Goal: Task Accomplishment & Management: Complete application form

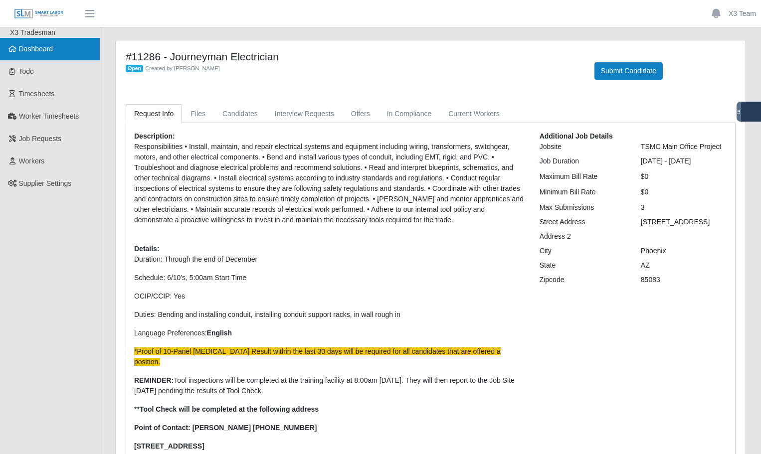
click at [56, 49] on link "Dashboard" at bounding box center [50, 49] width 100 height 22
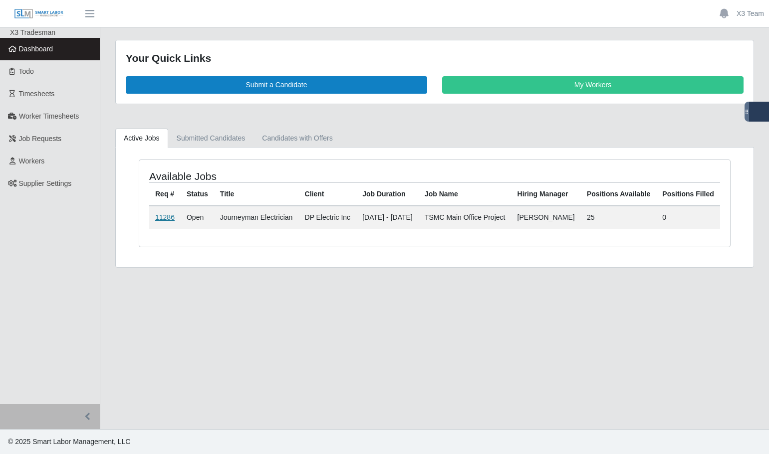
click at [167, 221] on link "11286" at bounding box center [164, 217] width 19 height 8
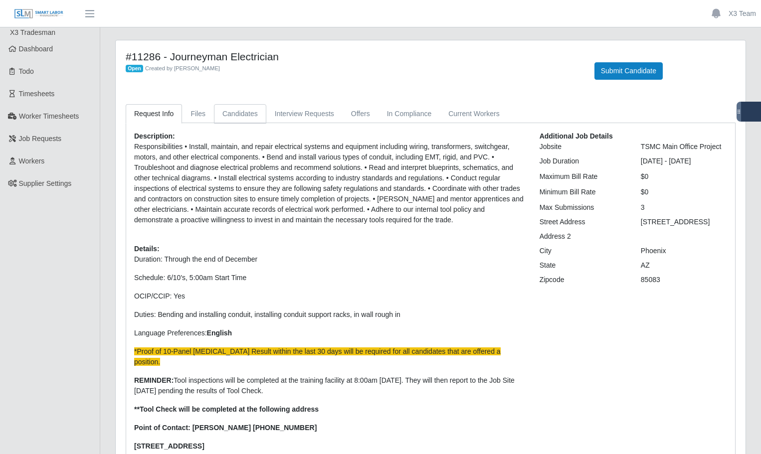
click at [244, 115] on link "Candidates" at bounding box center [240, 113] width 52 height 19
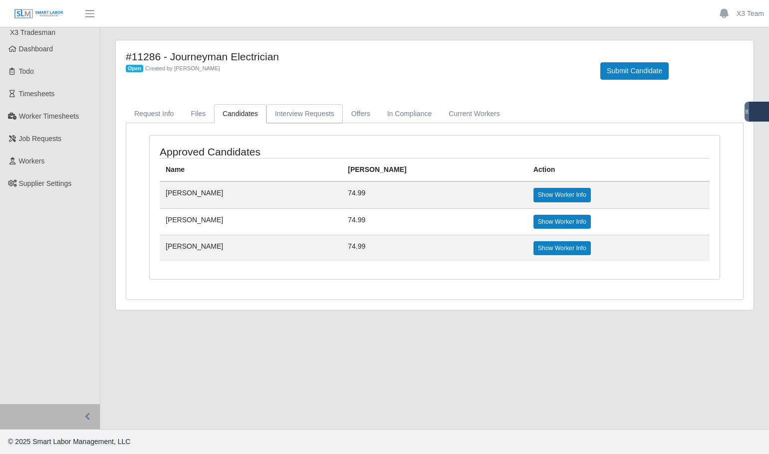
click at [312, 117] on link "Interview Requests" at bounding box center [304, 113] width 76 height 19
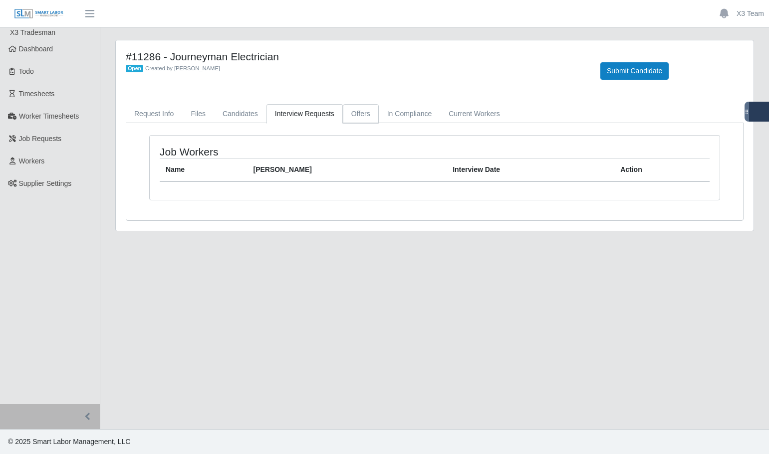
click at [358, 118] on link "Offers" at bounding box center [361, 113] width 36 height 19
click at [395, 121] on link "In Compliance" at bounding box center [410, 113] width 62 height 19
click at [460, 118] on link "Current Workers" at bounding box center [474, 113] width 68 height 19
click at [236, 112] on link "Candidates" at bounding box center [240, 113] width 52 height 19
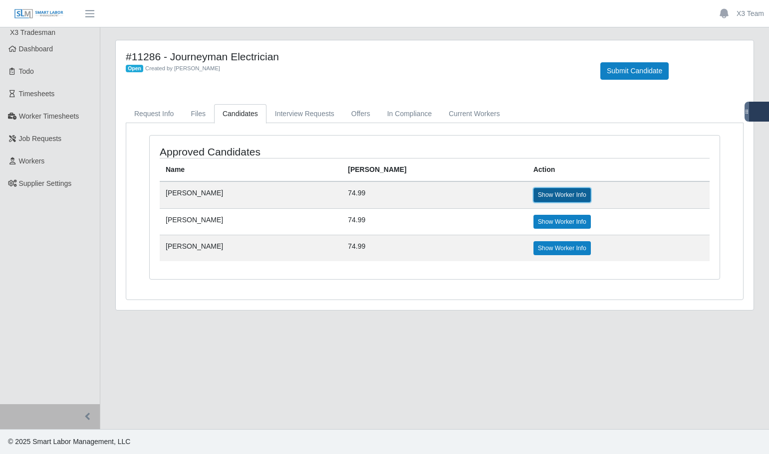
click at [533, 195] on link "Show Worker Info" at bounding box center [561, 195] width 57 height 14
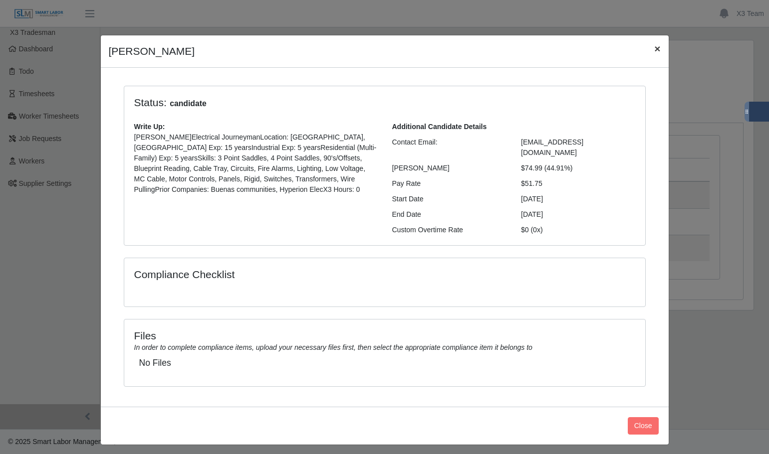
click at [660, 51] on span "×" at bounding box center [657, 48] width 6 height 11
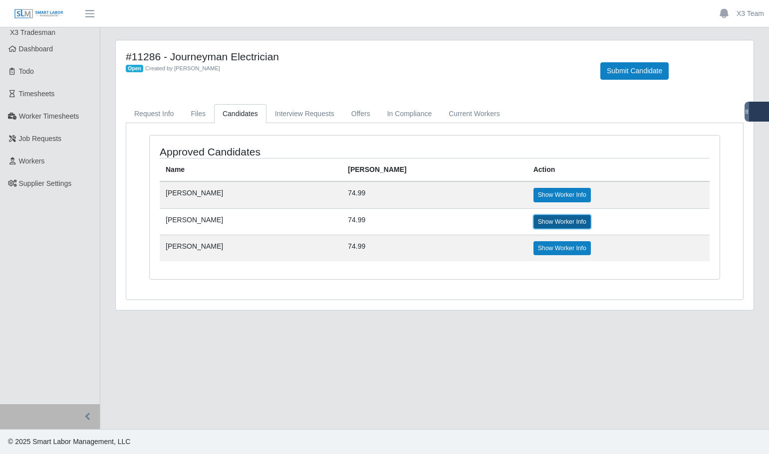
click at [533, 220] on link "Show Worker Info" at bounding box center [561, 222] width 57 height 14
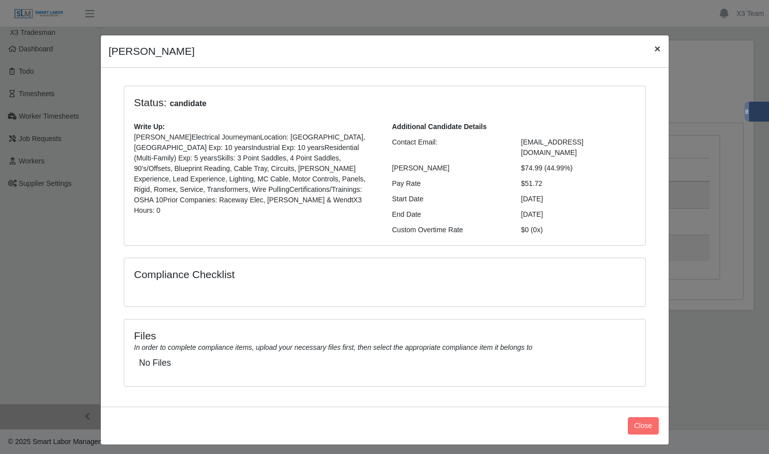
click at [663, 51] on button "×" at bounding box center [657, 48] width 22 height 26
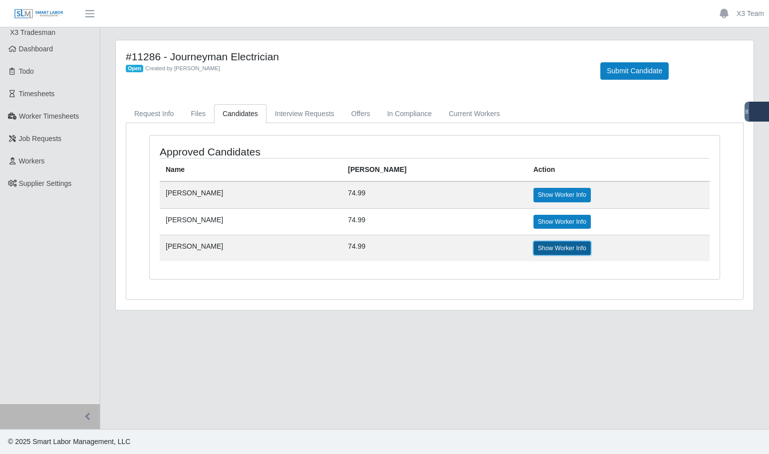
click at [533, 249] on link "Show Worker Info" at bounding box center [561, 248] width 57 height 14
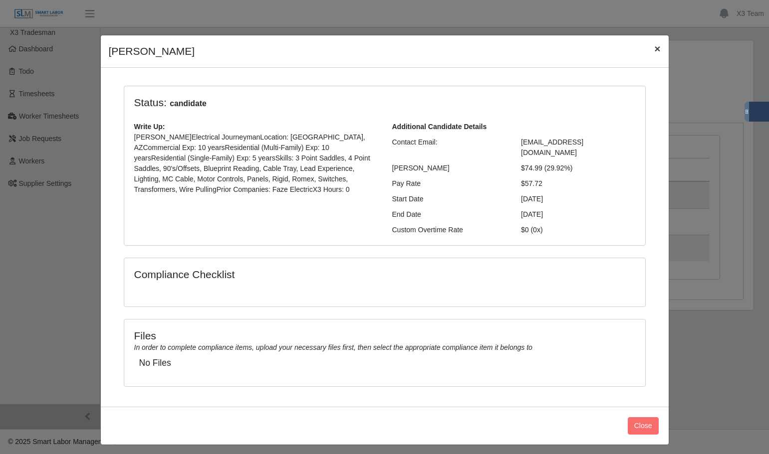
drag, startPoint x: 653, startPoint y: 51, endPoint x: 572, endPoint y: 150, distance: 128.0
click at [654, 51] on span "×" at bounding box center [657, 48] width 6 height 11
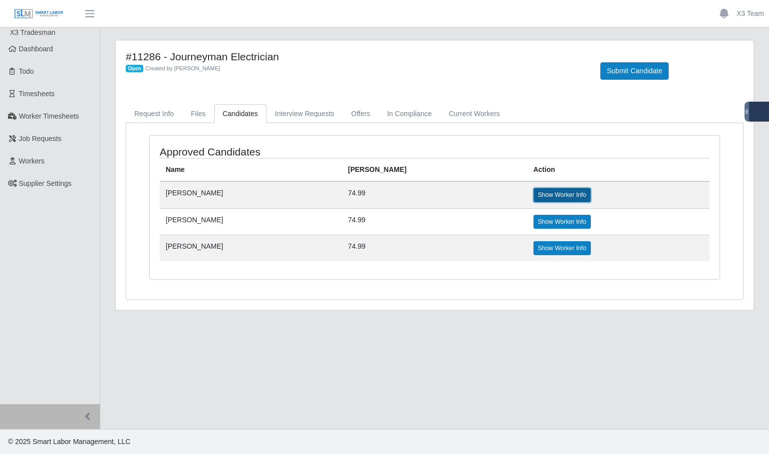
click at [533, 196] on link "Show Worker Info" at bounding box center [561, 195] width 57 height 14
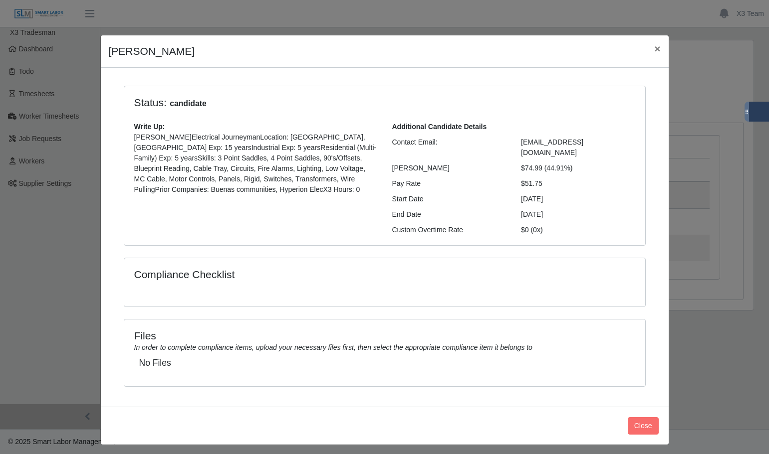
click at [538, 179] on div "$51.75" at bounding box center [577, 184] width 129 height 10
click at [541, 179] on div "$51.75" at bounding box center [577, 184] width 129 height 10
click at [658, 54] on span "×" at bounding box center [657, 48] width 6 height 11
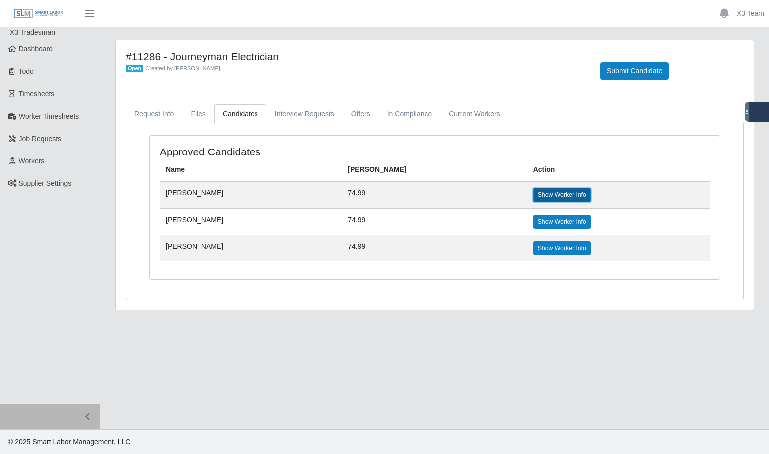
click at [533, 198] on link "Show Worker Info" at bounding box center [561, 195] width 57 height 14
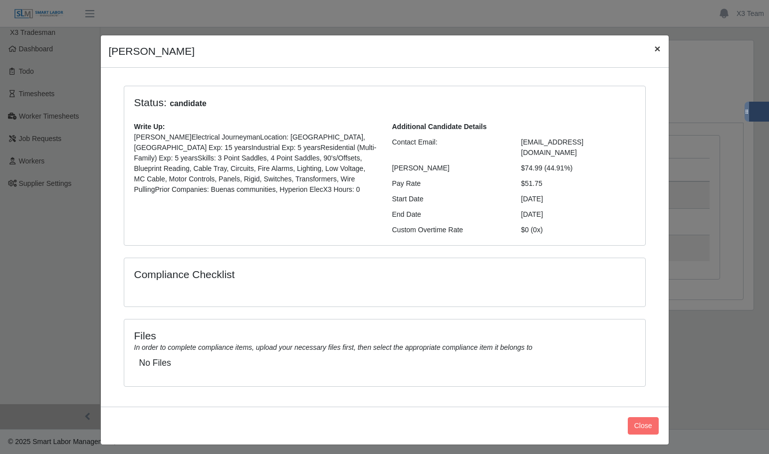
click at [658, 52] on span "×" at bounding box center [657, 48] width 6 height 11
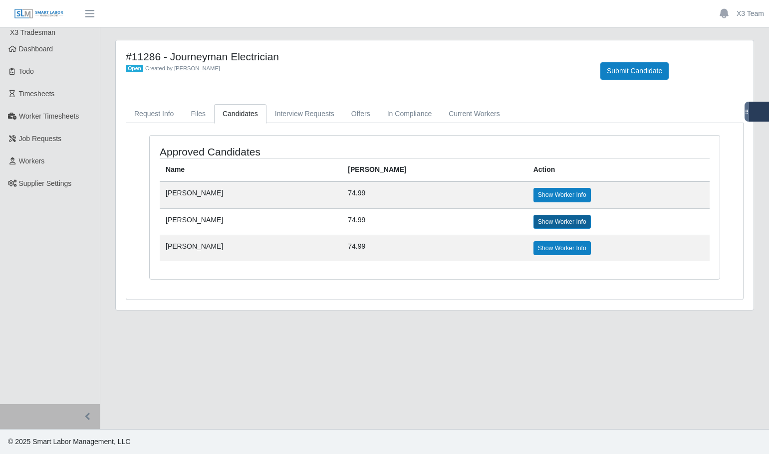
click at [527, 227] on td "Show Worker Info" at bounding box center [618, 221] width 182 height 26
click at [533, 222] on link "Show Worker Info" at bounding box center [561, 222] width 57 height 14
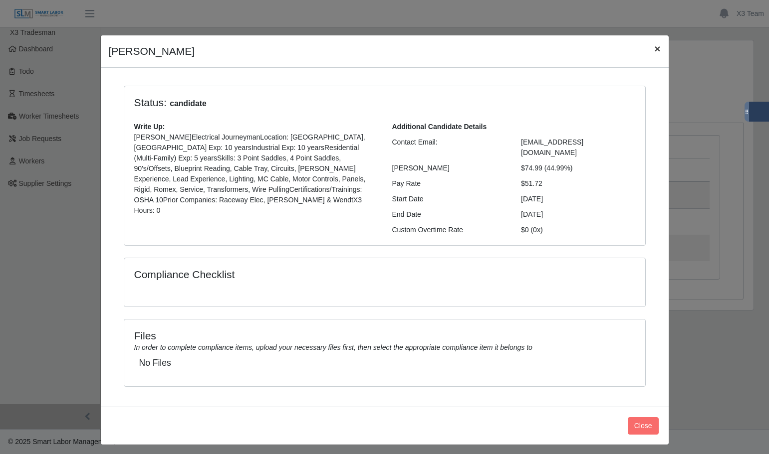
click at [655, 47] on span "×" at bounding box center [657, 48] width 6 height 11
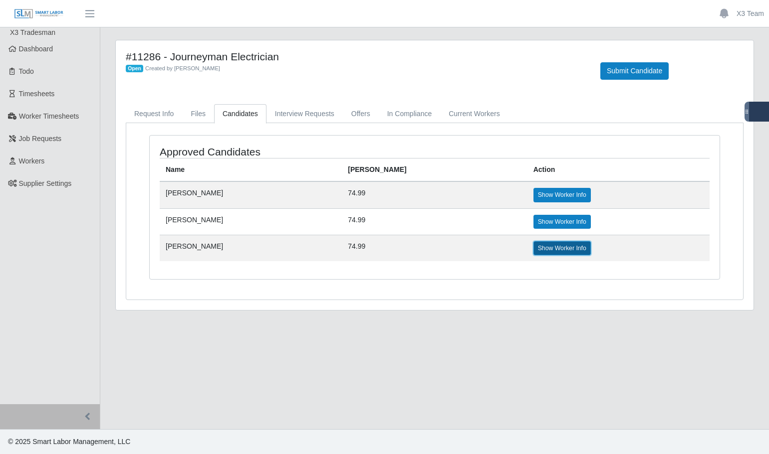
click at [533, 248] on link "Show Worker Info" at bounding box center [561, 248] width 57 height 14
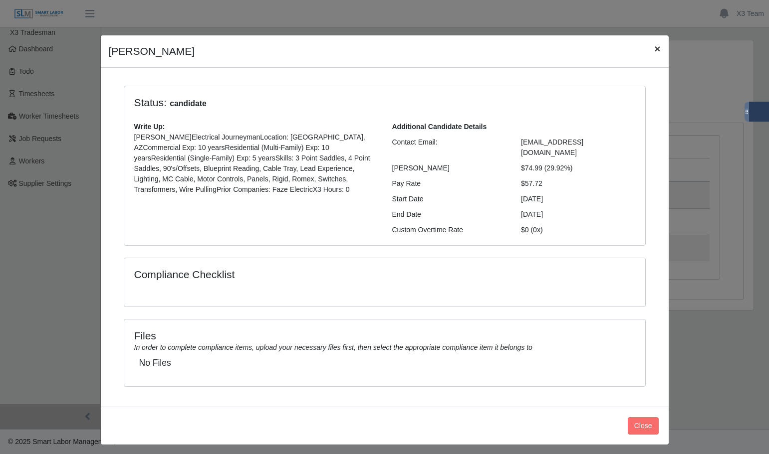
click at [655, 48] on span "×" at bounding box center [657, 48] width 6 height 11
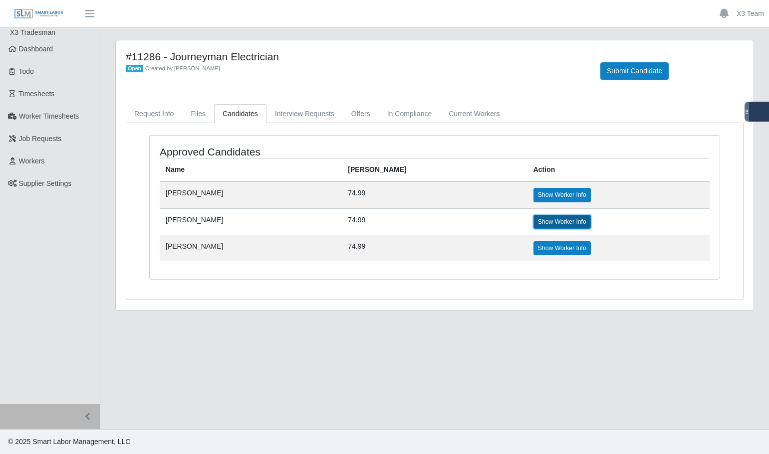
click at [533, 215] on link "Show Worker Info" at bounding box center [561, 222] width 57 height 14
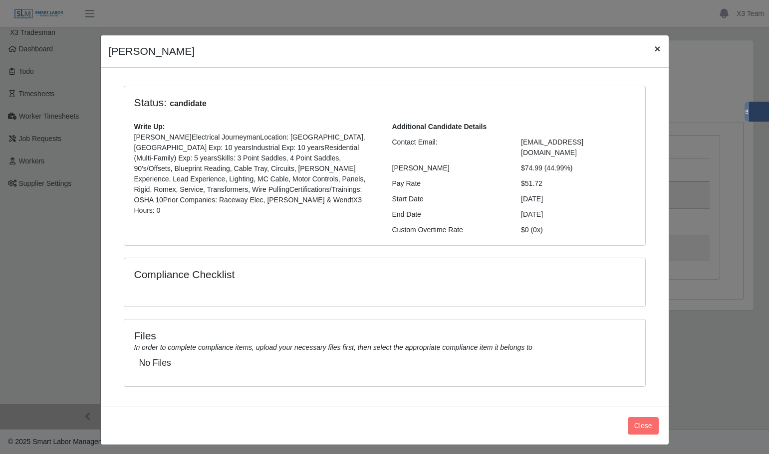
click at [658, 46] on span "×" at bounding box center [657, 48] width 6 height 11
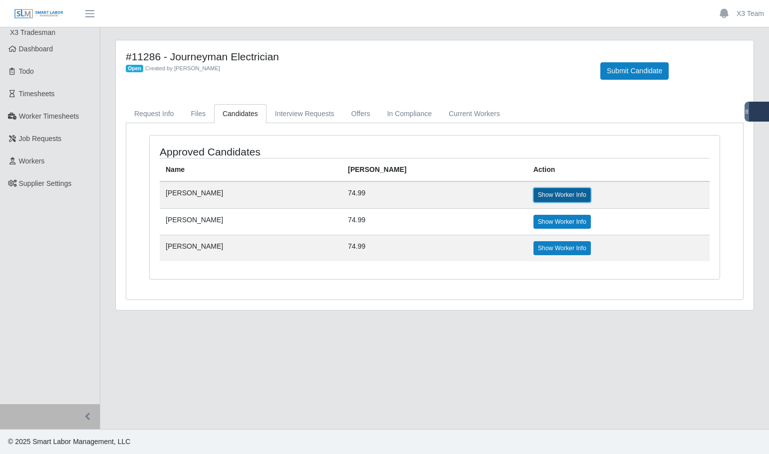
click at [533, 195] on link "Show Worker Info" at bounding box center [561, 195] width 57 height 14
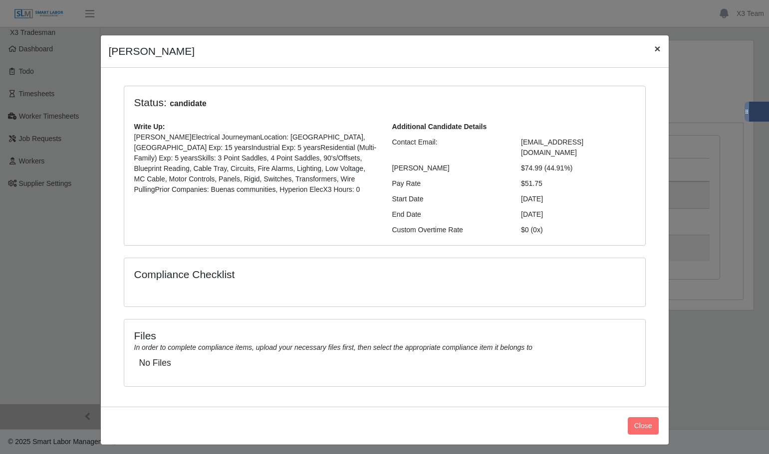
click at [656, 45] on span "×" at bounding box center [657, 48] width 6 height 11
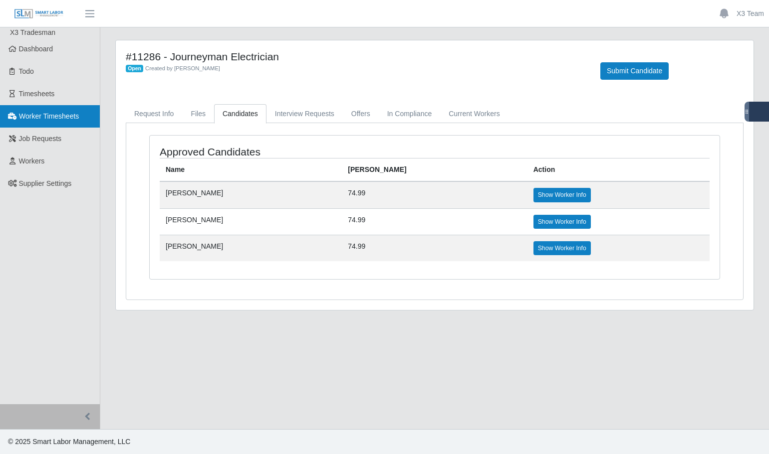
click at [35, 117] on span "Worker Timesheets" at bounding box center [49, 116] width 60 height 8
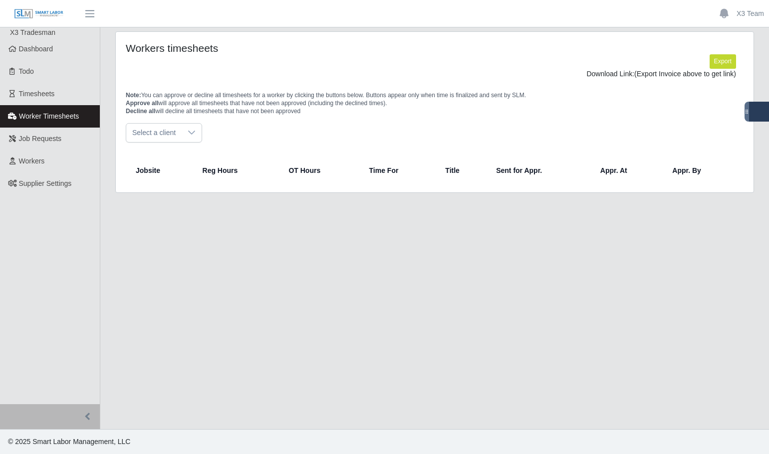
click at [153, 133] on span "Select a client" at bounding box center [153, 133] width 55 height 18
click at [160, 157] on span "DP Electric Inc" at bounding box center [157, 155] width 46 height 10
click at [313, 133] on div "DP Electric Inc" at bounding box center [434, 132] width 617 height 19
click at [51, 156] on link "Workers" at bounding box center [50, 161] width 100 height 22
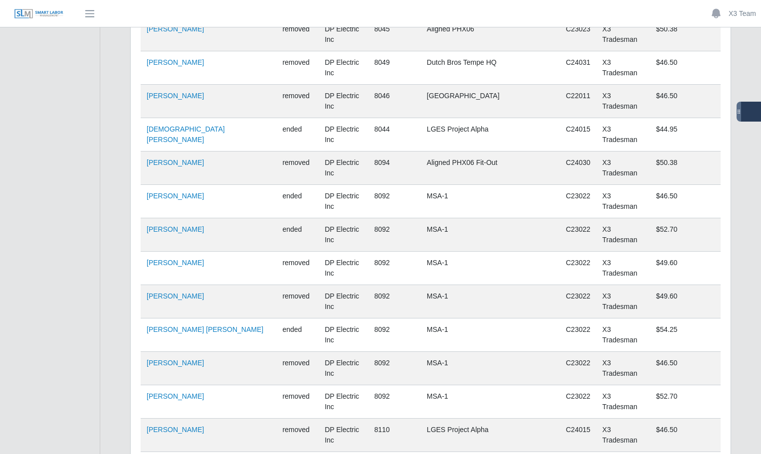
scroll to position [3439, 0]
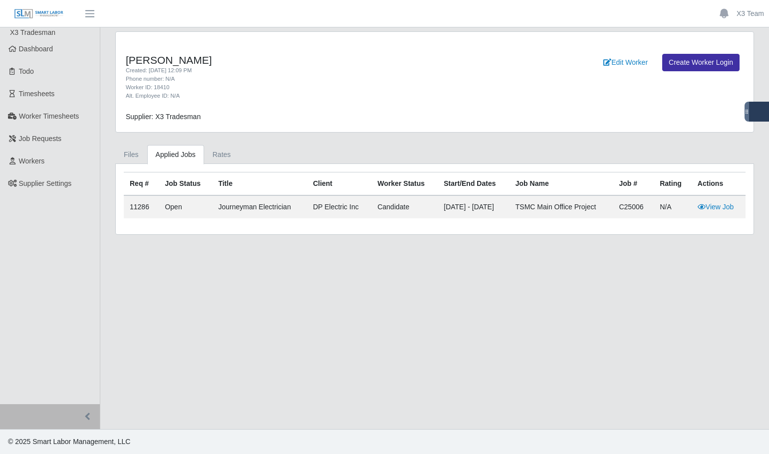
click at [137, 208] on td "11286" at bounding box center [141, 207] width 35 height 23
click at [205, 155] on link "Rates" at bounding box center [221, 154] width 35 height 19
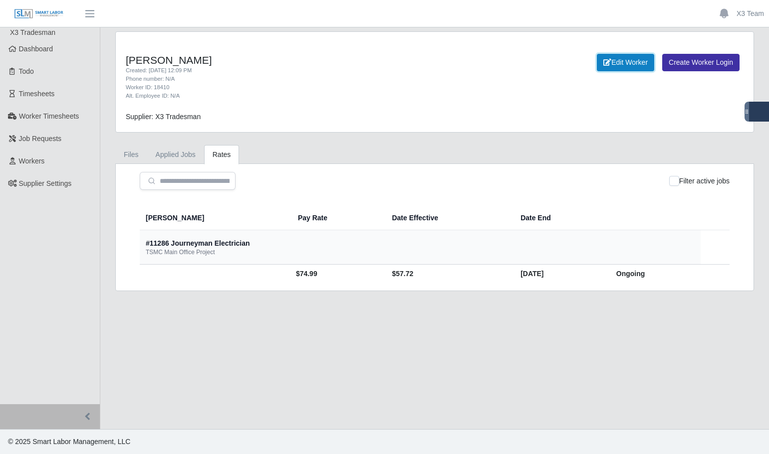
click at [622, 59] on link "Edit Worker" at bounding box center [625, 62] width 57 height 17
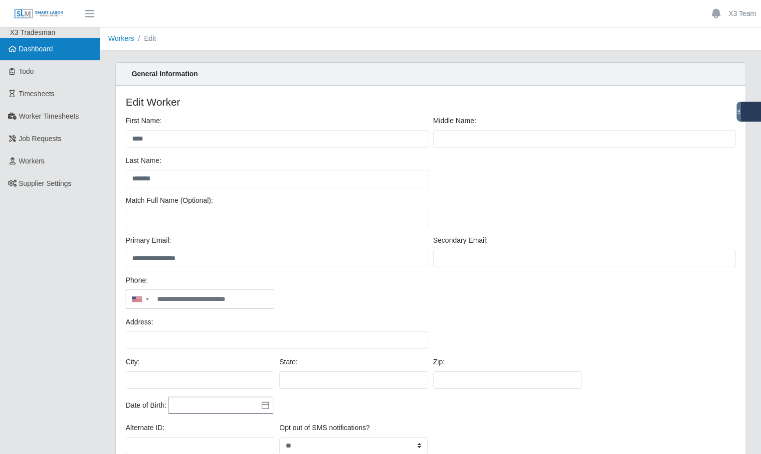
click at [46, 54] on link "Dashboard" at bounding box center [50, 49] width 100 height 22
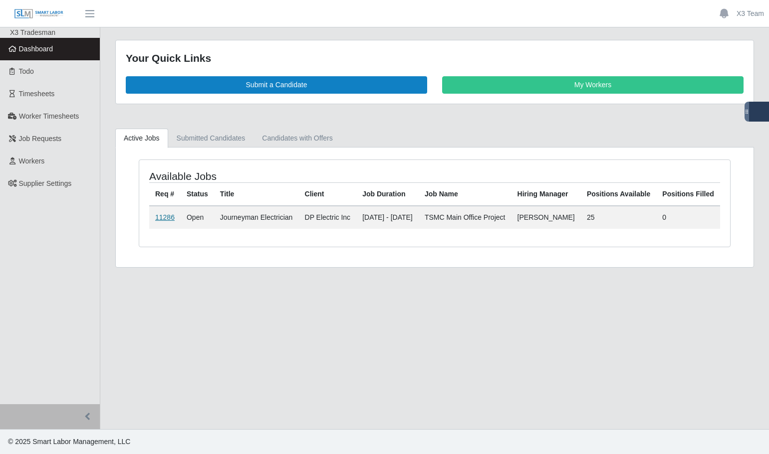
click at [169, 221] on link "11286" at bounding box center [164, 217] width 19 height 8
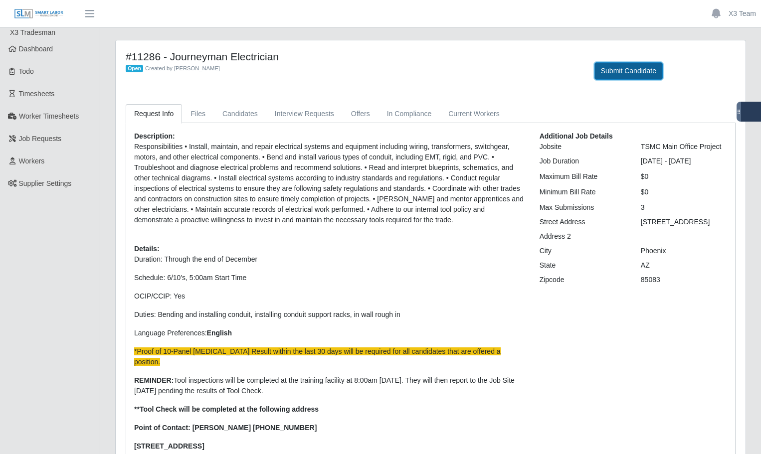
click at [617, 74] on button "Submit Candidate" at bounding box center [629, 70] width 68 height 17
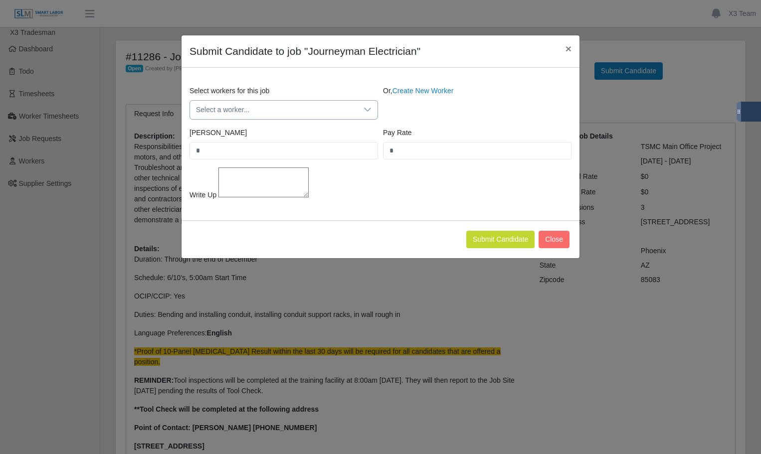
click at [253, 112] on span "Select a worker..." at bounding box center [274, 110] width 168 height 18
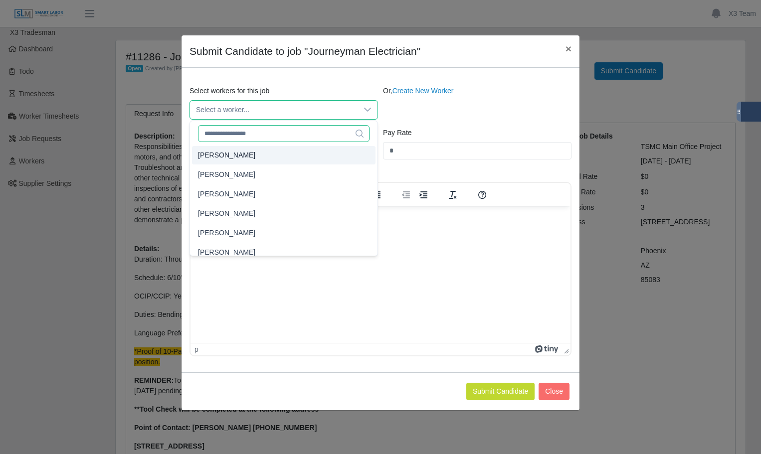
click at [282, 141] on input "text" at bounding box center [284, 133] width 172 height 17
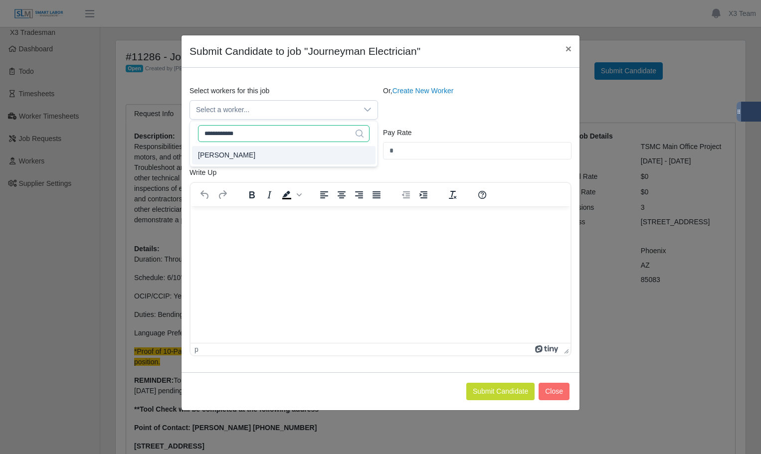
type input "**********"
type input "****"
type input "**"
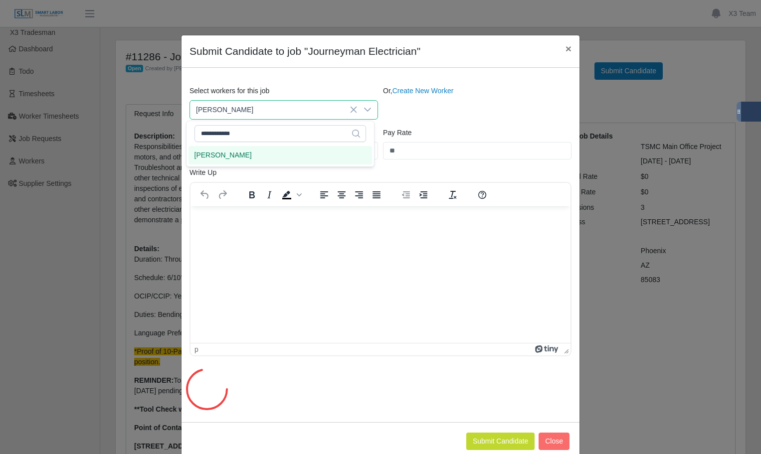
click at [253, 159] on li "[PERSON_NAME]" at bounding box center [281, 155] width 184 height 18
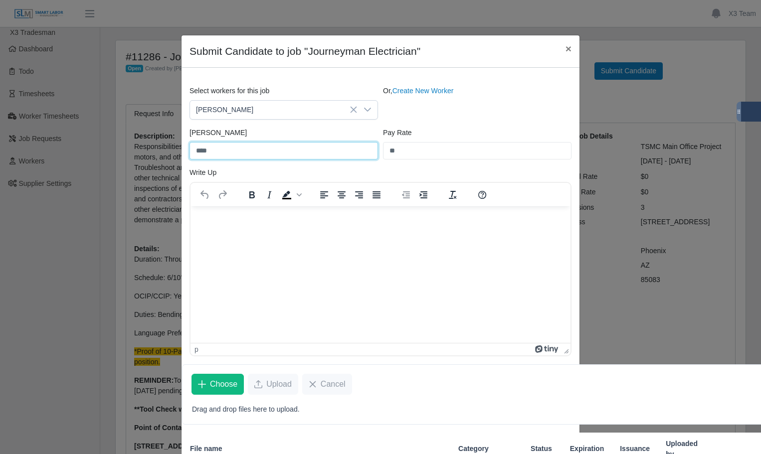
drag, startPoint x: 237, startPoint y: 153, endPoint x: 178, endPoint y: 155, distance: 59.9
click at [182, 155] on div "Select workers for this job [PERSON_NAME] Or, Create New Worker Bill Rate **** …" at bounding box center [381, 320] width 398 height 505
type input "*****"
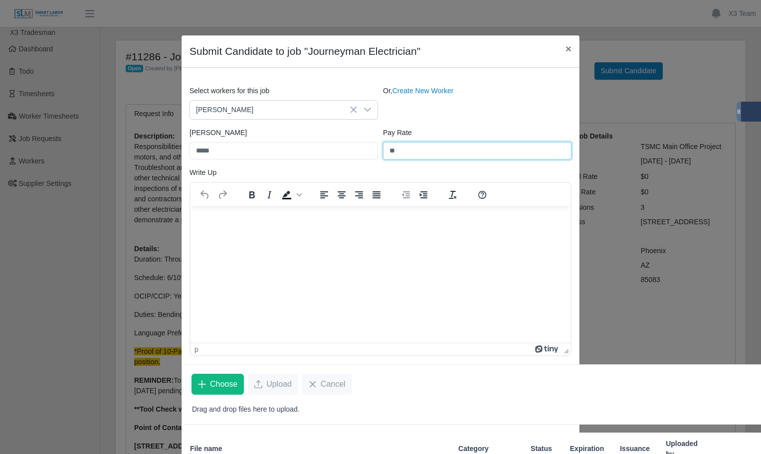
click at [404, 143] on input "**" at bounding box center [477, 150] width 189 height 17
click at [423, 154] on input "**" at bounding box center [477, 150] width 189 height 17
type input "*****"
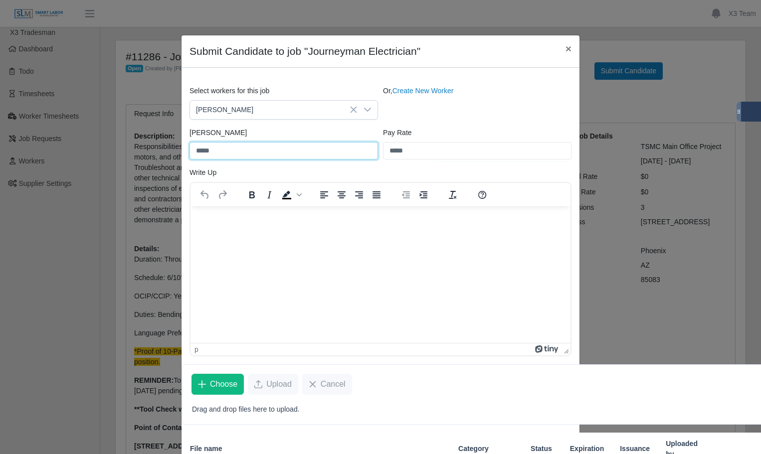
click at [213, 150] on input "*****" at bounding box center [284, 150] width 189 height 17
type input "*****"
click at [263, 172] on div "Write Up To open the popup, press Shift+Enter p" at bounding box center [380, 262] width 387 height 189
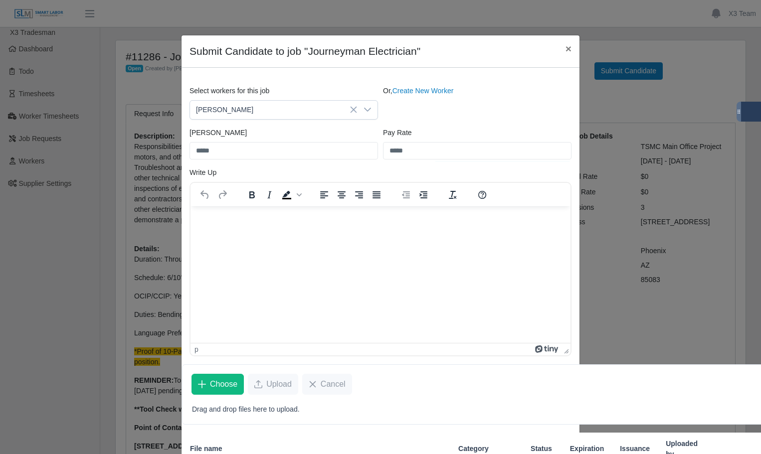
click at [282, 229] on html at bounding box center [381, 219] width 380 height 27
paste body "Rich Text Area. Press ALT-0 for help."
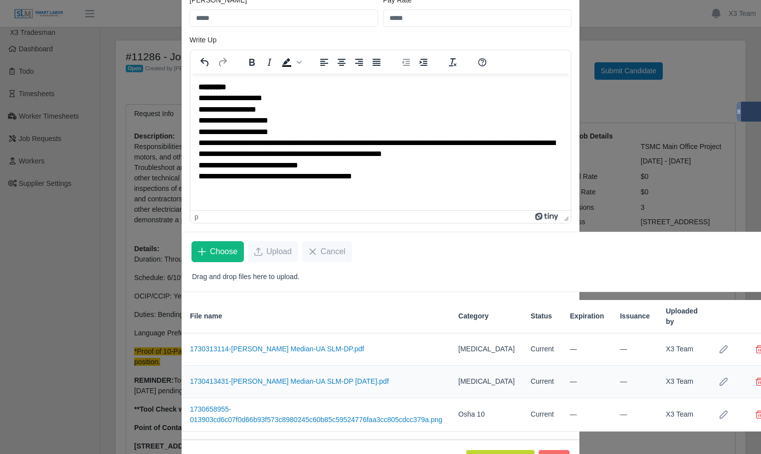
scroll to position [173, 0]
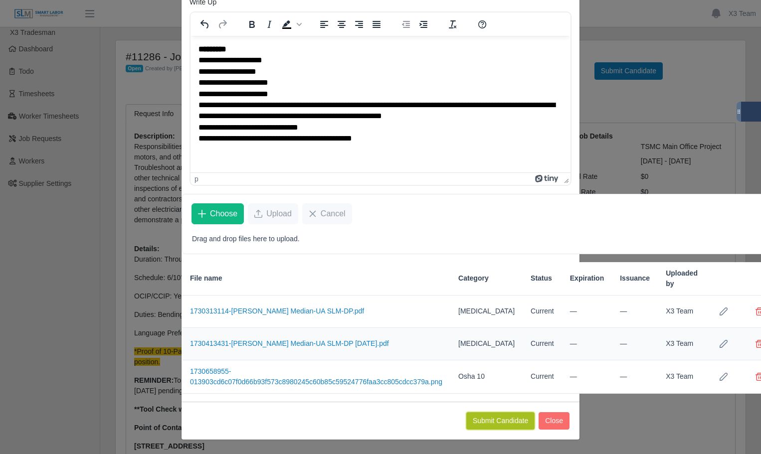
click at [507, 421] on button "Submit Candidate" at bounding box center [500, 420] width 68 height 17
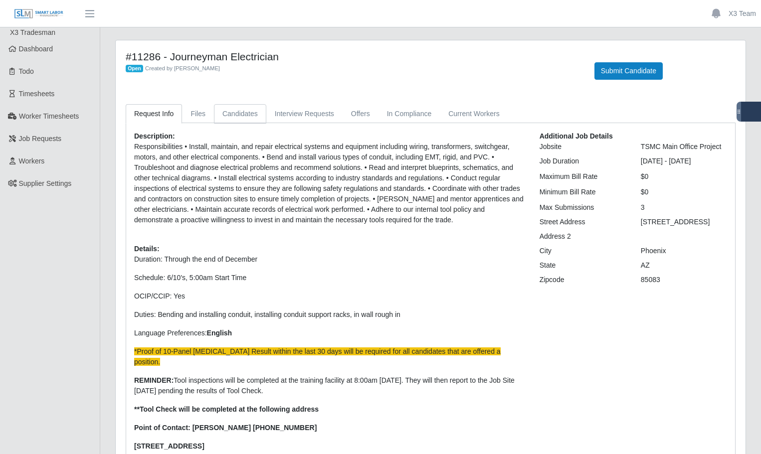
click at [235, 108] on link "Candidates" at bounding box center [240, 113] width 52 height 19
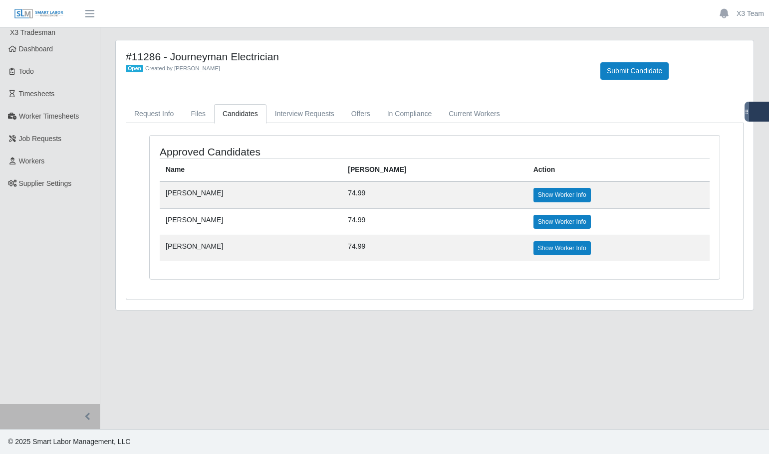
click at [342, 65] on div "Open Created by Jerrin Jaramillo" at bounding box center [355, 68] width 459 height 10
click at [158, 118] on link "Request Info" at bounding box center [154, 113] width 56 height 19
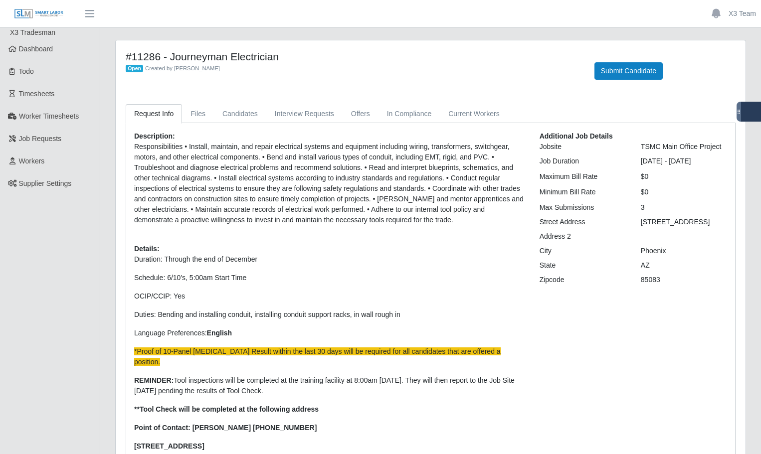
click at [349, 271] on p "Duration: Through the end of December Schedule: 6/10's, 5:00am Start Time OCIP/…" at bounding box center [329, 362] width 391 height 216
drag, startPoint x: 293, startPoint y: 171, endPoint x: 296, endPoint y: 185, distance: 14.8
click at [292, 171] on p "Responsibilities • Install, maintain, and repair electrical systems and equipme…" at bounding box center [329, 184] width 391 height 84
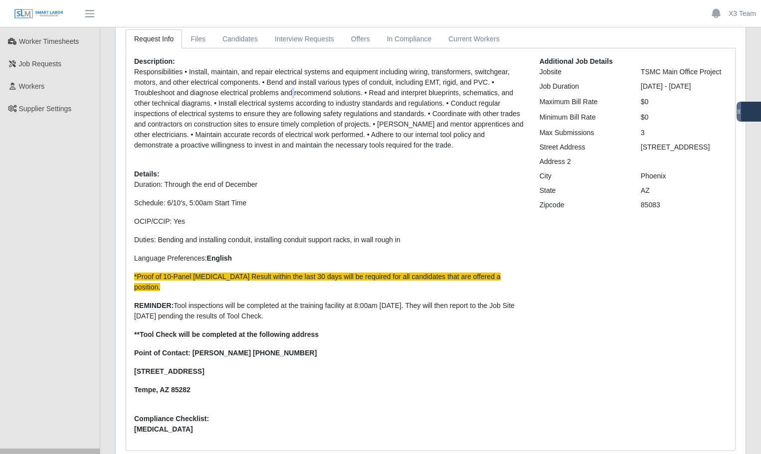
scroll to position [59, 0]
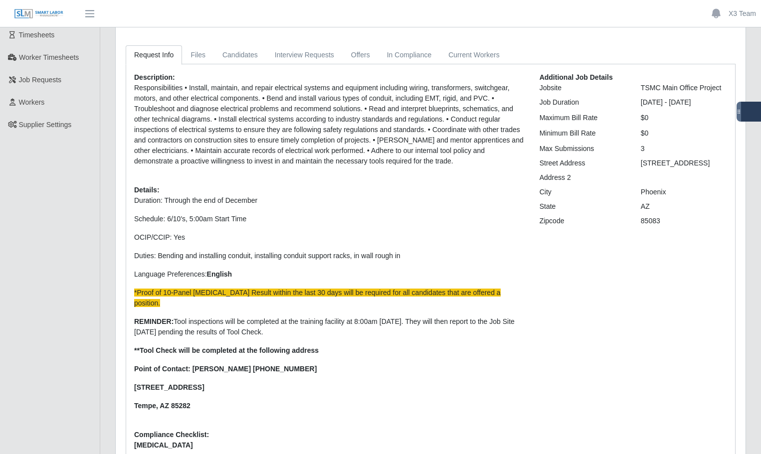
click at [325, 125] on p "Responsibilities • Install, maintain, and repair electrical systems and equipme…" at bounding box center [329, 125] width 391 height 84
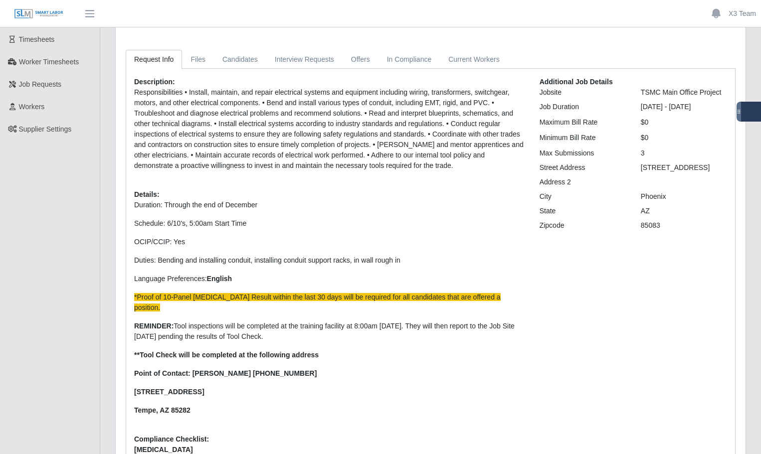
scroll to position [0, 0]
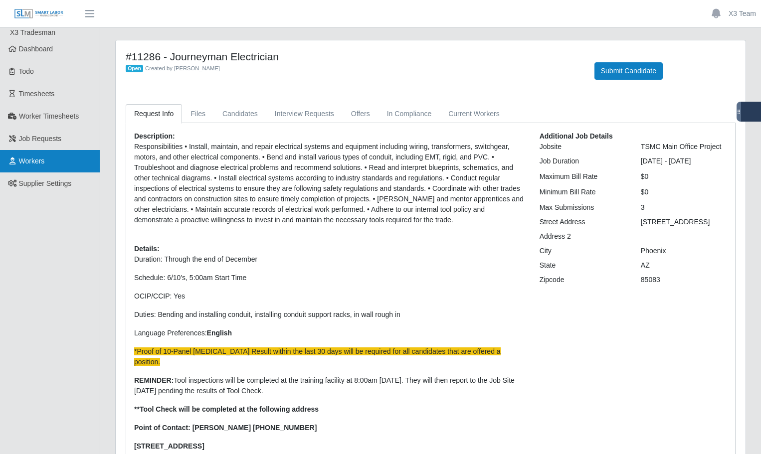
click at [58, 163] on link "Workers" at bounding box center [50, 161] width 100 height 22
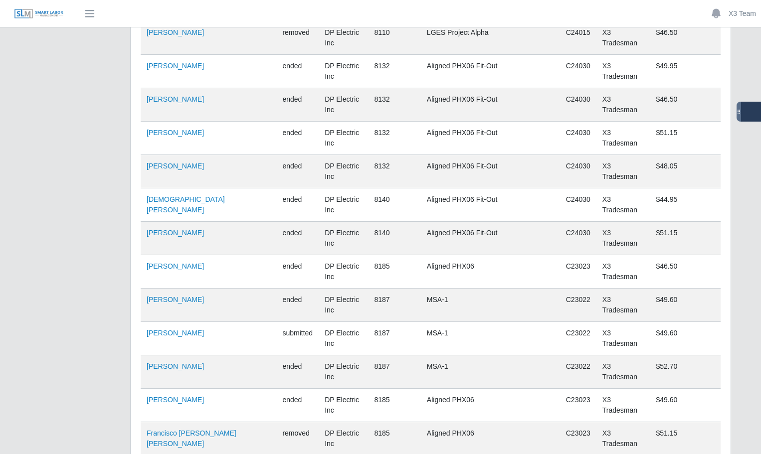
scroll to position [3462, 0]
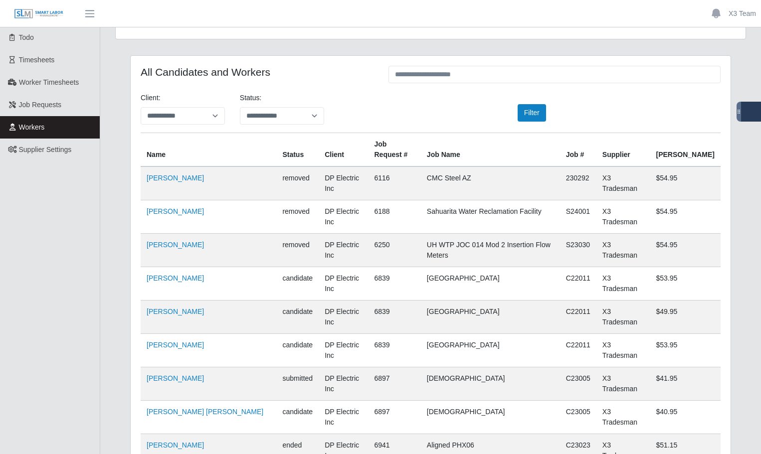
scroll to position [0, 0]
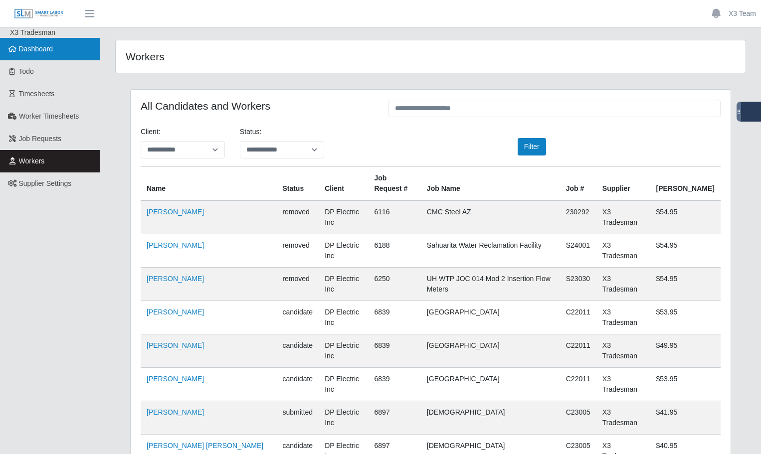
click at [60, 51] on link "Dashboard" at bounding box center [50, 49] width 100 height 22
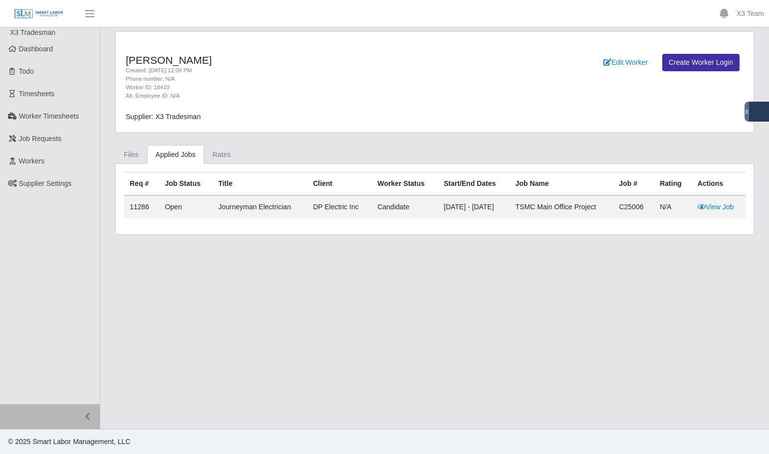
drag, startPoint x: 144, startPoint y: 209, endPoint x: 174, endPoint y: 204, distance: 30.4
click at [144, 209] on td "11286" at bounding box center [141, 207] width 35 height 23
click at [722, 204] on link "View Job" at bounding box center [715, 207] width 36 height 8
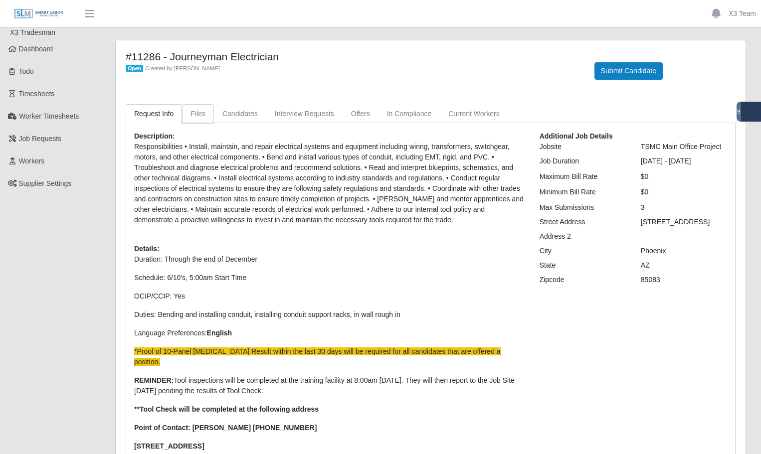
click at [191, 115] on link "Files" at bounding box center [198, 113] width 32 height 19
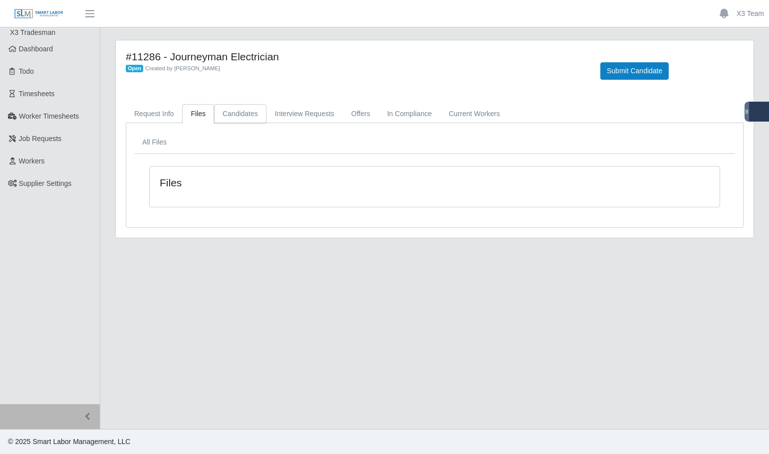
click at [240, 111] on link "Candidates" at bounding box center [240, 113] width 52 height 19
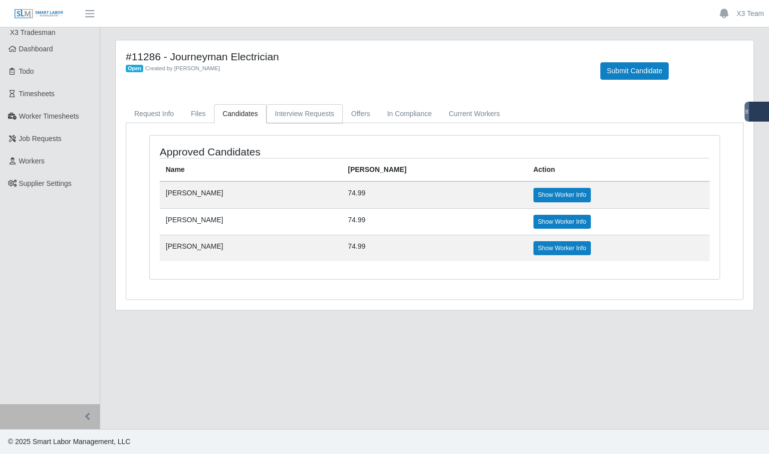
click at [314, 111] on link "Interview Requests" at bounding box center [304, 113] width 76 height 19
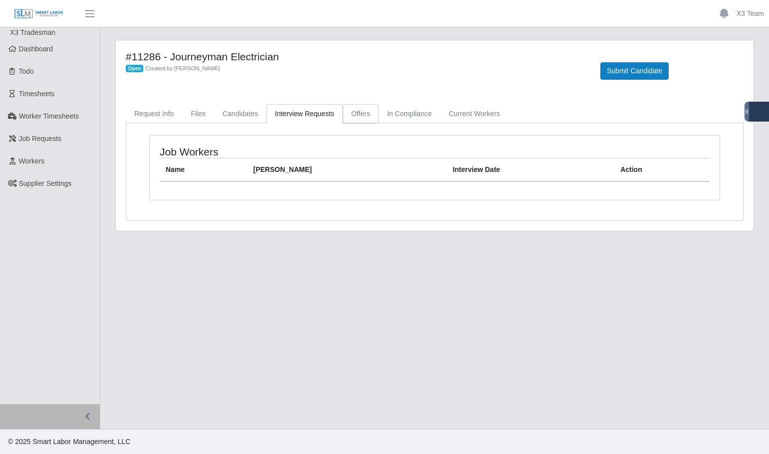
click at [367, 115] on link "Offers" at bounding box center [361, 113] width 36 height 19
click at [397, 116] on link "In Compliance" at bounding box center [410, 113] width 62 height 19
click at [459, 118] on link "Current Workers" at bounding box center [474, 113] width 68 height 19
click at [152, 115] on link "Request Info" at bounding box center [154, 113] width 56 height 19
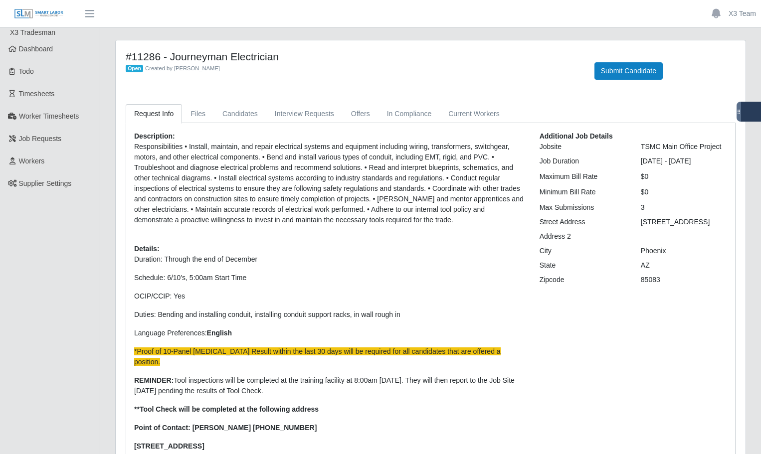
drag, startPoint x: 323, startPoint y: 335, endPoint x: 321, endPoint y: 329, distance: 6.3
click at [322, 335] on p "Language Preferences: English" at bounding box center [329, 333] width 391 height 10
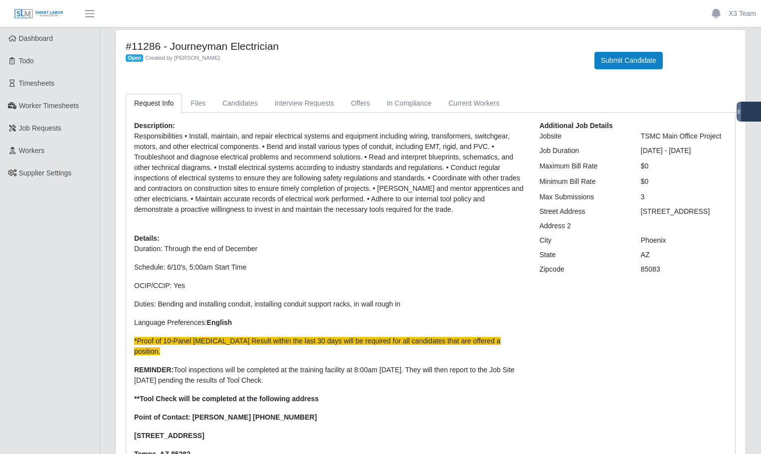
scroll to position [9, 0]
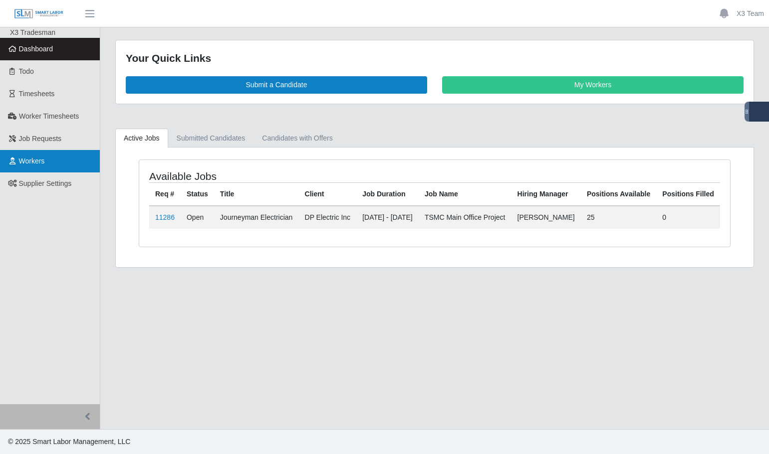
click at [27, 170] on link "Workers" at bounding box center [50, 161] width 100 height 22
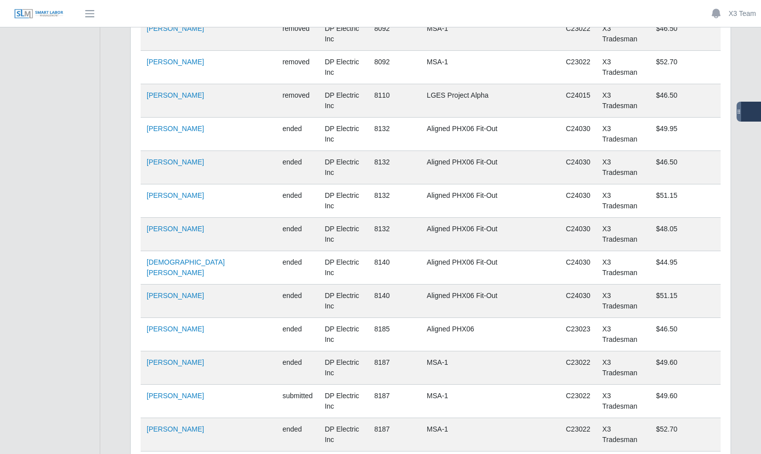
scroll to position [3577, 0]
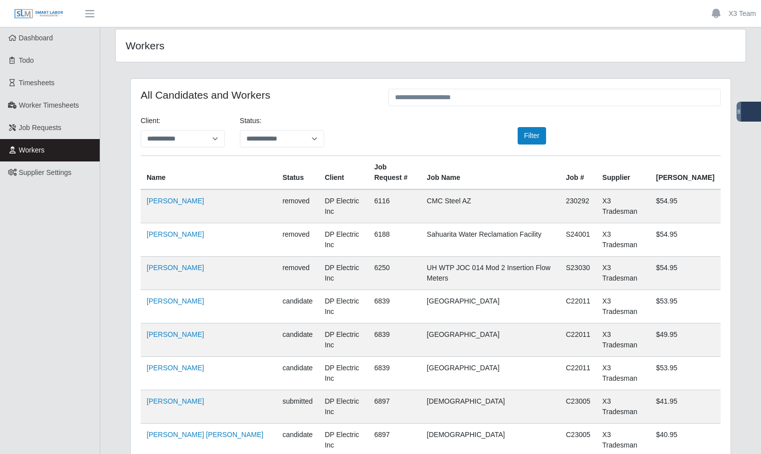
scroll to position [0, 0]
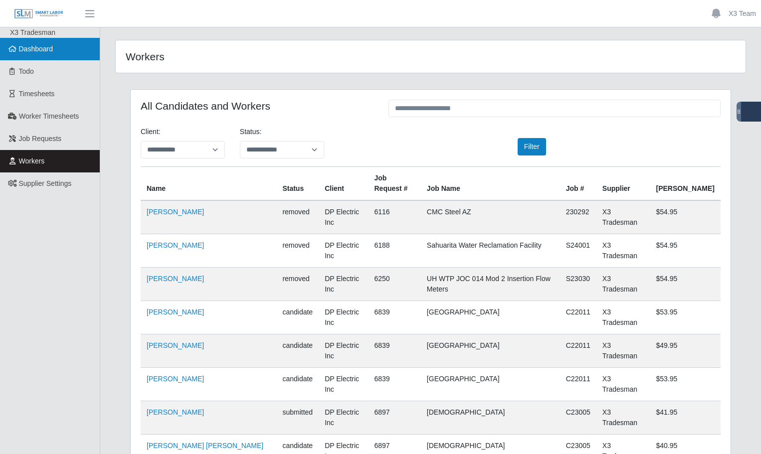
click at [30, 45] on span "Dashboard" at bounding box center [36, 49] width 34 height 8
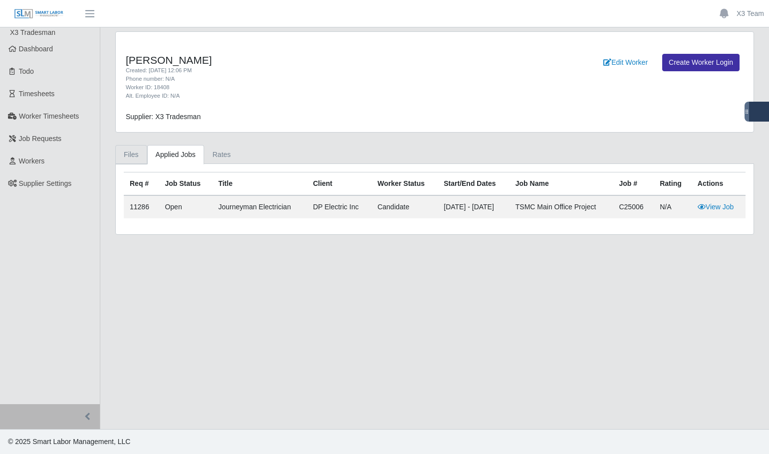
click at [137, 154] on link "Files" at bounding box center [131, 154] width 32 height 19
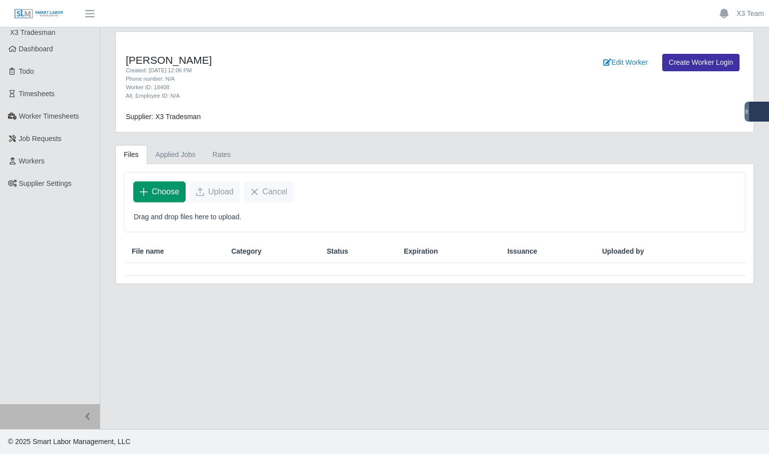
click at [161, 197] on span "Choose" at bounding box center [165, 192] width 27 height 12
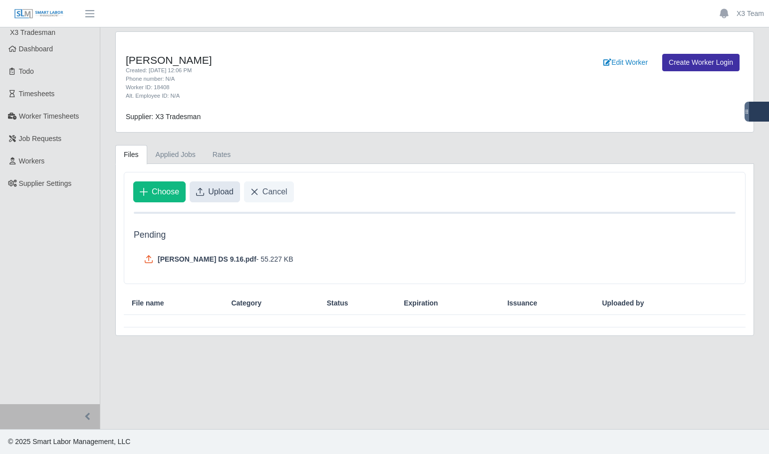
click at [222, 196] on span "Upload" at bounding box center [220, 192] width 25 height 12
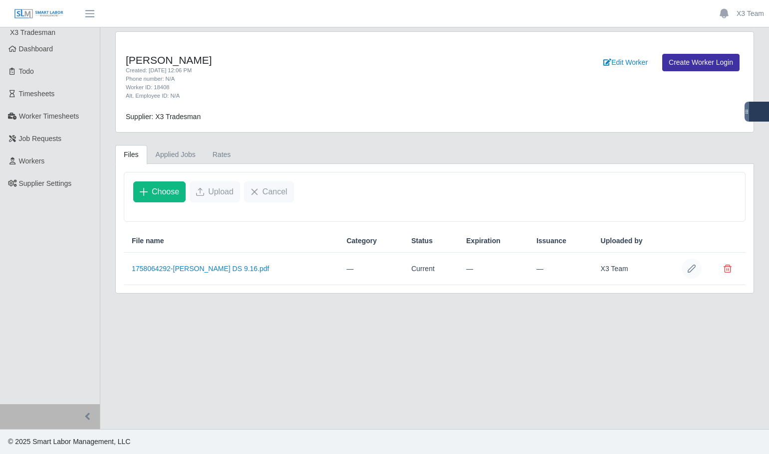
click at [694, 272] on icon "Row Edit" at bounding box center [691, 269] width 8 height 8
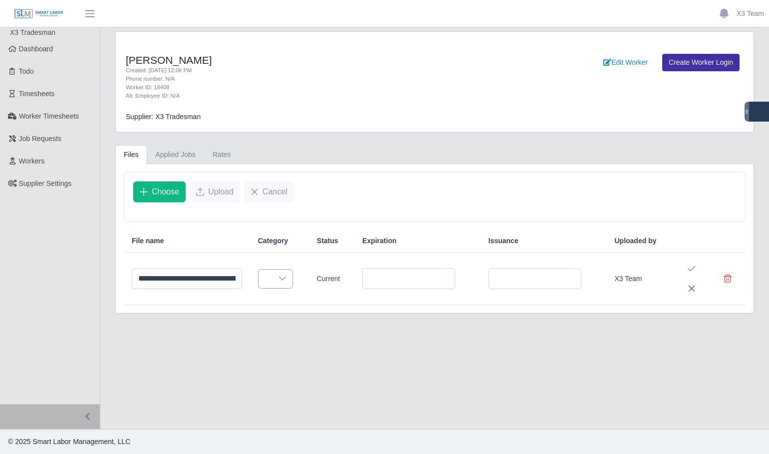
click at [292, 277] on div at bounding box center [282, 279] width 20 height 18
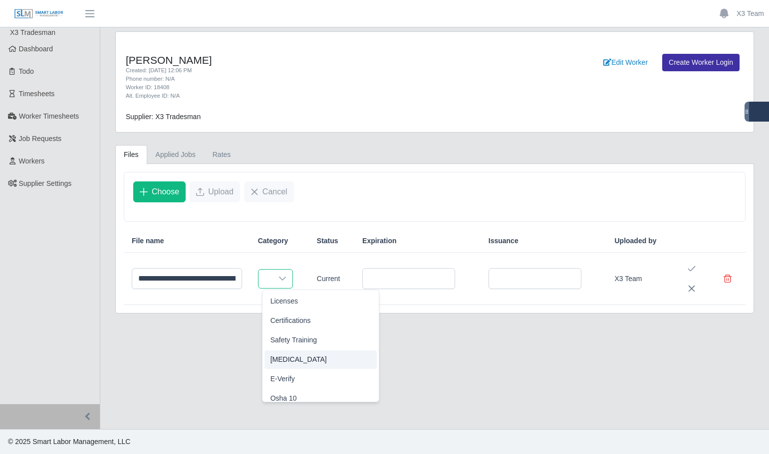
click at [297, 358] on span "Drug Test" at bounding box center [298, 360] width 56 height 10
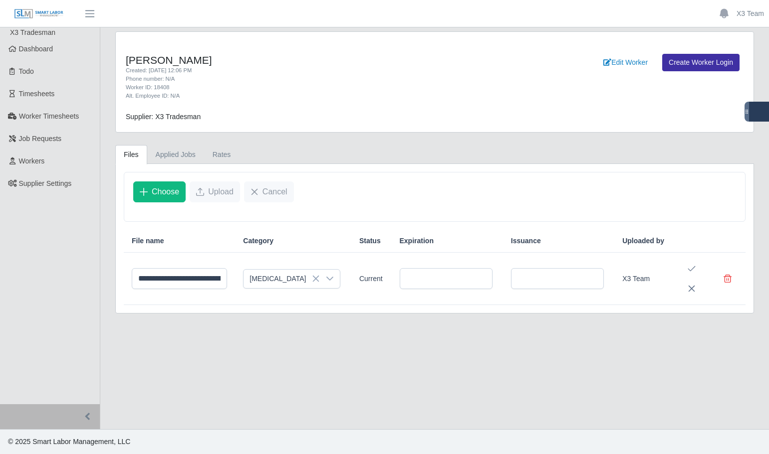
click at [492, 383] on main "**********" at bounding box center [434, 228] width 668 height 402
click at [608, 361] on main "**********" at bounding box center [434, 228] width 668 height 402
click at [691, 265] on icon "Save Edit" at bounding box center [691, 269] width 8 height 8
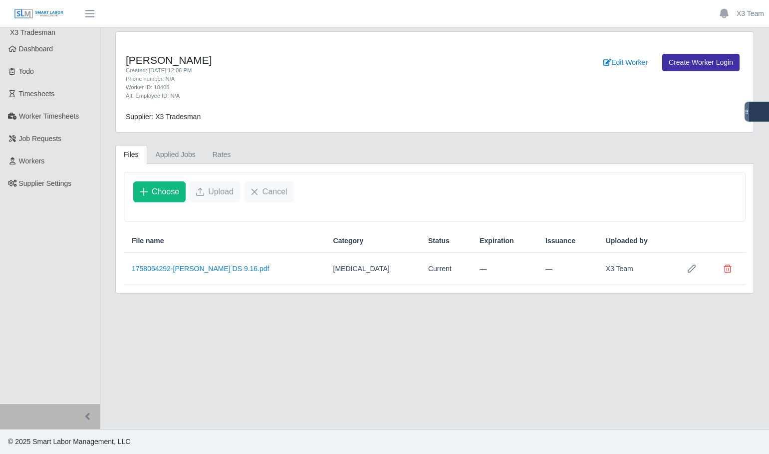
click at [512, 384] on main "William Millsap Created: 09/16/2025 12:06 PM Phone number: N/A Worker ID: 18408…" at bounding box center [434, 228] width 668 height 402
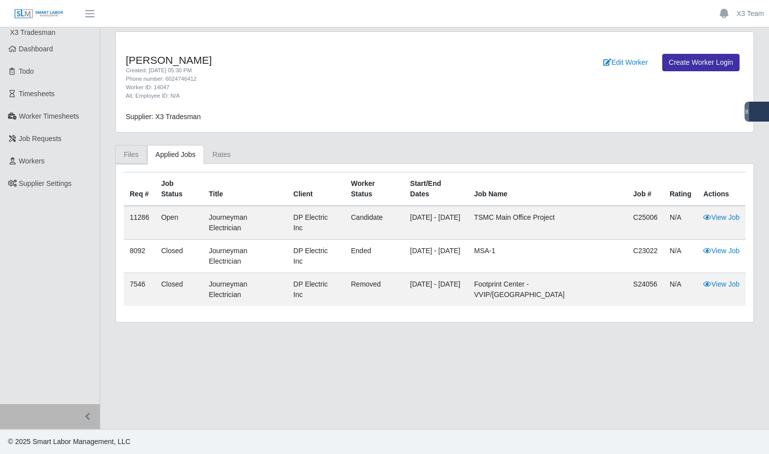
click at [134, 156] on link "Files" at bounding box center [131, 154] width 32 height 19
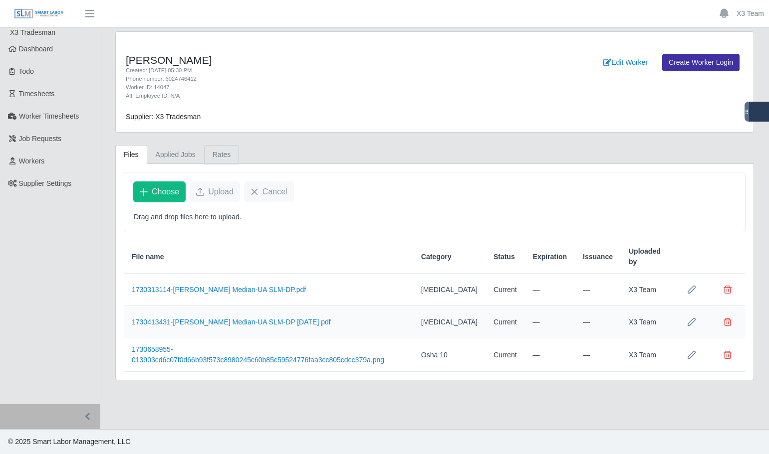
click at [220, 159] on link "Rates" at bounding box center [221, 154] width 35 height 19
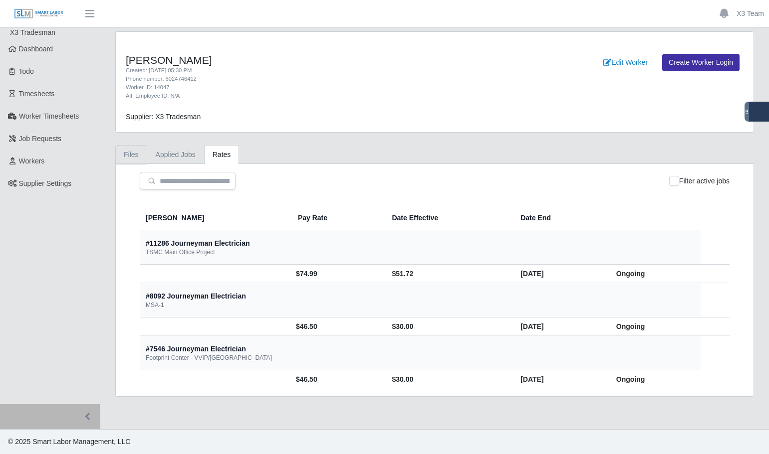
click at [130, 154] on link "Files" at bounding box center [131, 154] width 32 height 19
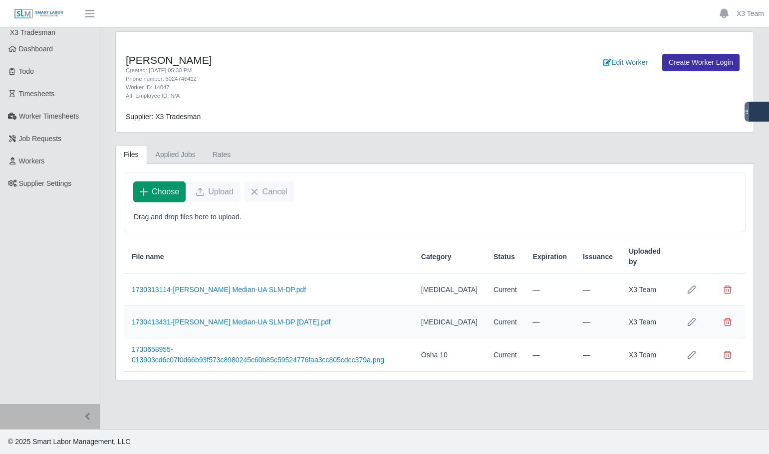
click at [166, 191] on span "Choose" at bounding box center [165, 192] width 27 height 12
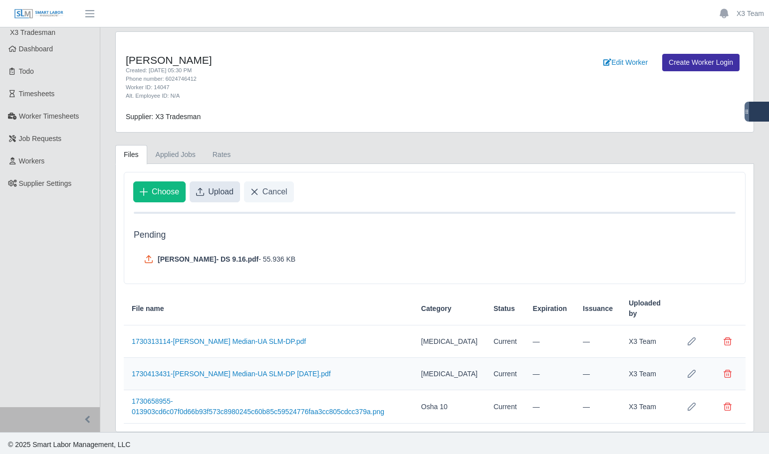
click at [217, 194] on span "Upload" at bounding box center [220, 192] width 25 height 12
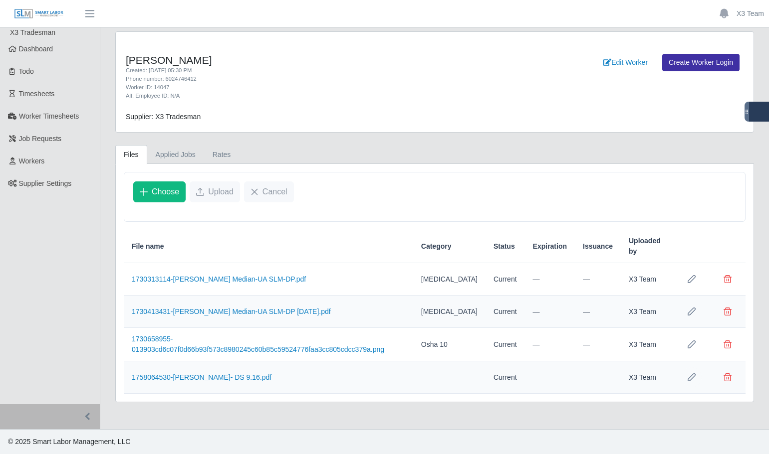
click at [690, 374] on icon "Row Edit" at bounding box center [691, 378] width 8 height 8
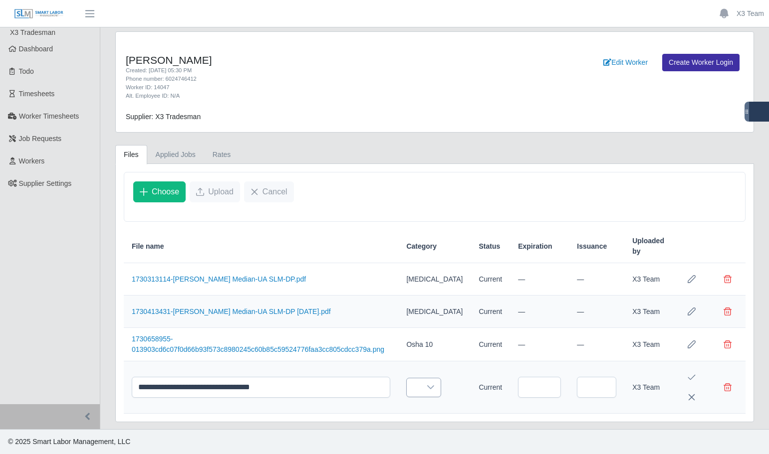
click at [433, 389] on icon at bounding box center [430, 388] width 8 height 8
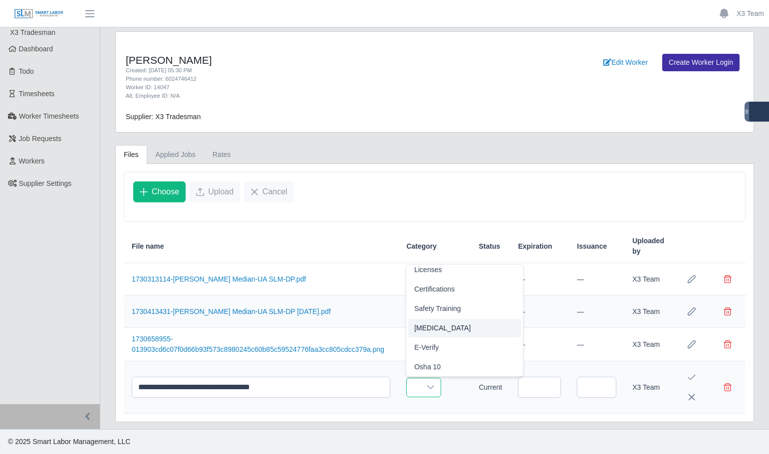
click at [432, 332] on span "[MEDICAL_DATA]" at bounding box center [442, 328] width 56 height 10
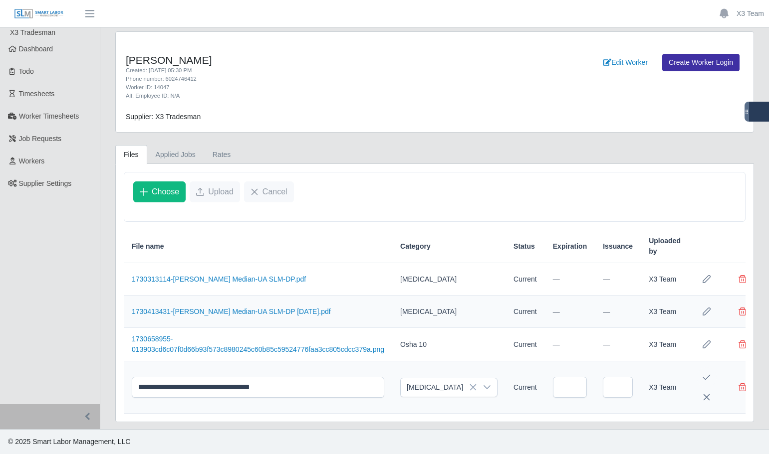
click at [703, 379] on icon "Save Edit" at bounding box center [706, 377] width 7 height 5
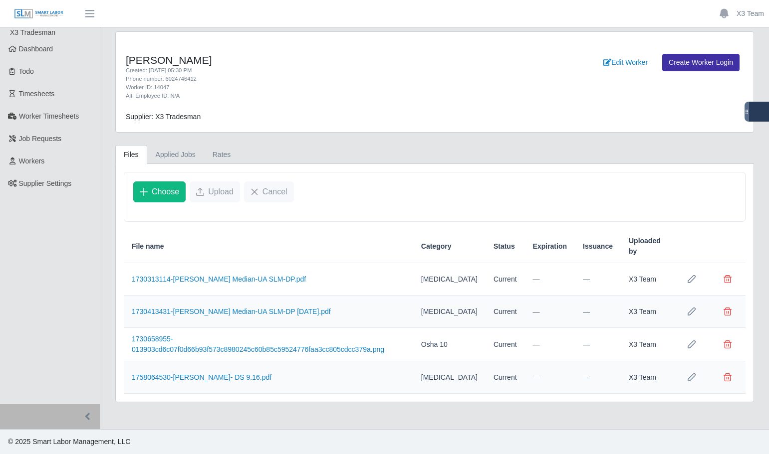
click at [326, 98] on div "Alt. Employee ID: N/A" at bounding box center [303, 96] width 354 height 8
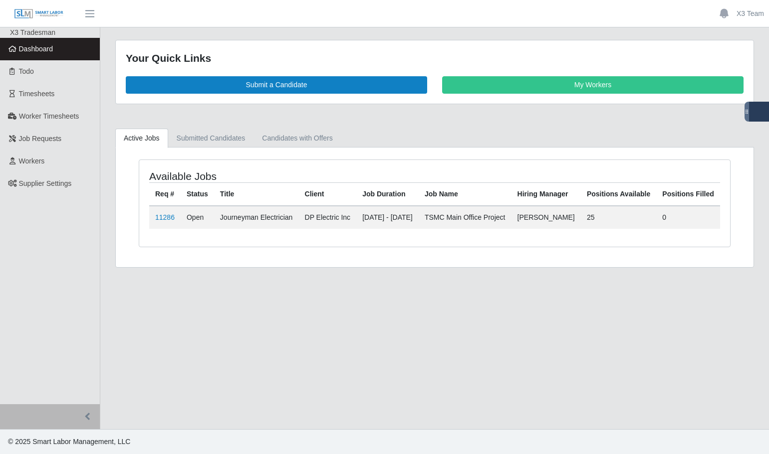
drag, startPoint x: 603, startPoint y: 229, endPoint x: 584, endPoint y: 227, distance: 18.5
click at [584, 227] on tr "11286 Open Journeyman Electrician DP Electric Inc [DATE] - [DATE] TSMC Main Off…" at bounding box center [434, 217] width 571 height 23
